Goal: Entertainment & Leisure: Consume media (video, audio)

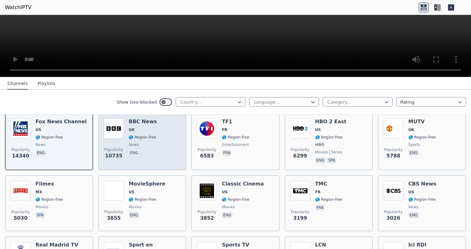
scroll to position [29, 0]
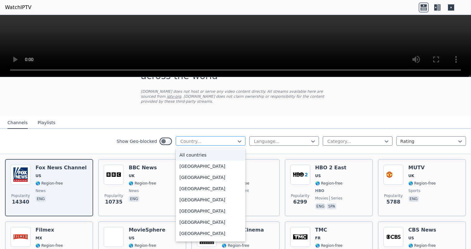
click at [189, 143] on div at bounding box center [208, 141] width 57 height 6
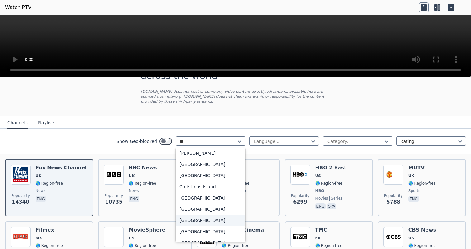
scroll to position [0, 0]
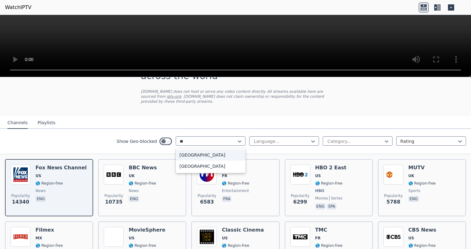
type input "***"
click at [201, 169] on div "[GEOGRAPHIC_DATA]" at bounding box center [211, 166] width 70 height 11
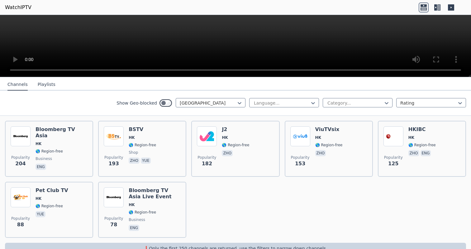
scroll to position [64, 0]
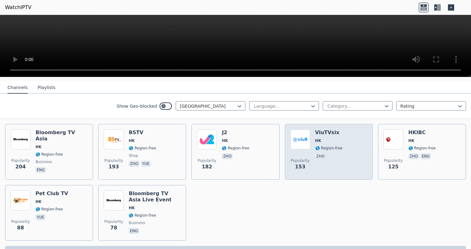
click at [302, 137] on img at bounding box center [300, 139] width 20 height 20
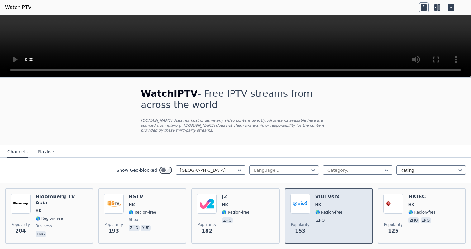
click at [314, 223] on div "Popularity 153 ViuTVsix HK 🌎 Region-free zho" at bounding box center [328, 216] width 77 height 45
click at [308, 207] on img at bounding box center [300, 204] width 20 height 20
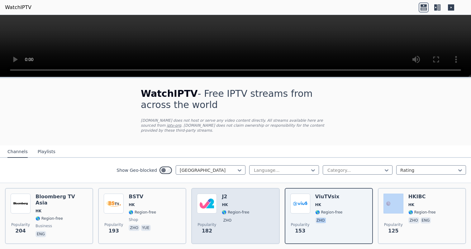
click at [209, 210] on img at bounding box center [207, 204] width 20 height 20
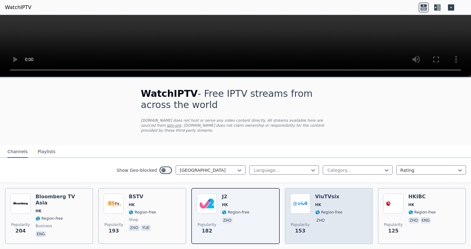
click at [298, 216] on div "Popularity 153" at bounding box center [300, 216] width 20 height 45
